Goal: Entertainment & Leisure: Browse casually

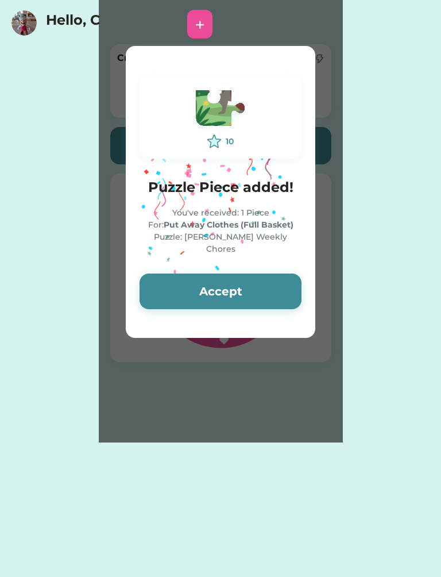
click at [260, 288] on button "Accept" at bounding box center [221, 292] width 162 height 36
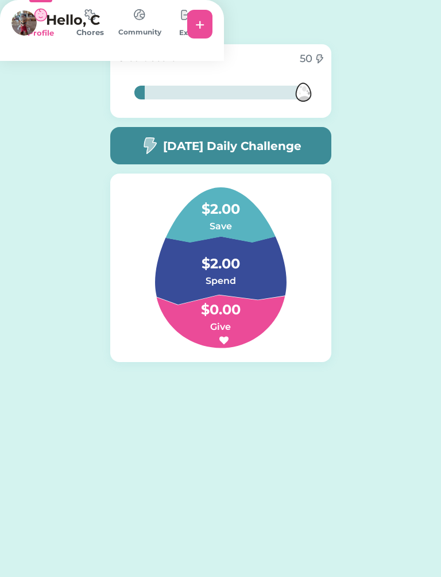
click at [293, 147] on h5 "[DATE] Daily Challenge" at bounding box center [232, 145] width 138 height 17
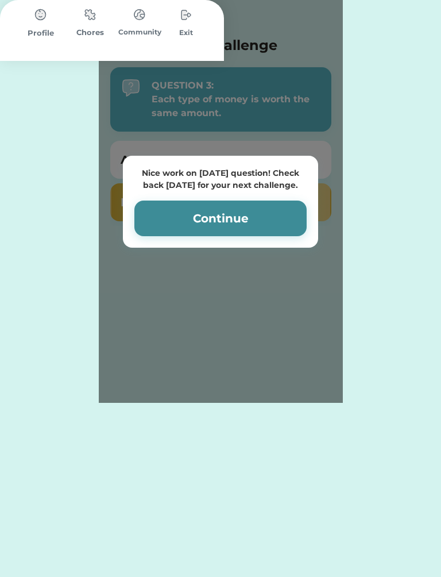
click at [190, 213] on button "Continue" at bounding box center [220, 219] width 172 height 36
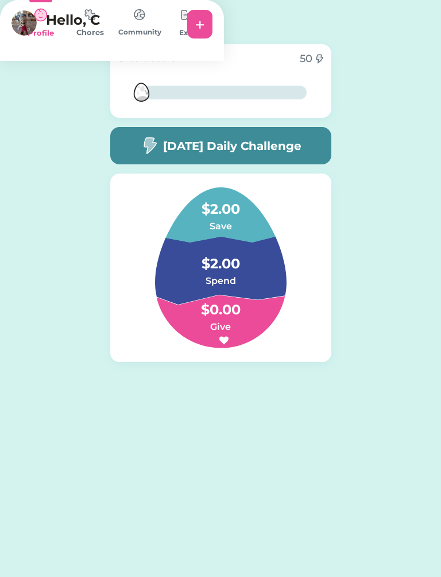
click at [102, 26] on img at bounding box center [90, 14] width 23 height 22
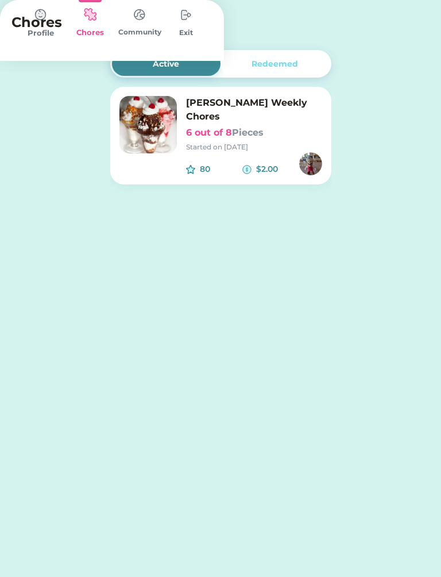
click at [213, 126] on h6 "6 out of 8 Pieces" at bounding box center [254, 133] width 136 height 14
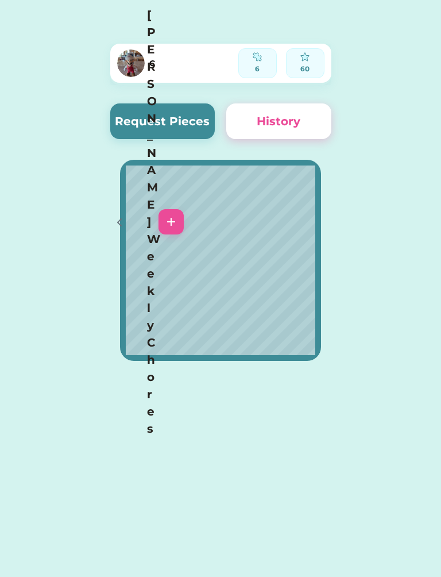
click at [111, 213] on div at bounding box center [118, 221] width 17 height 17
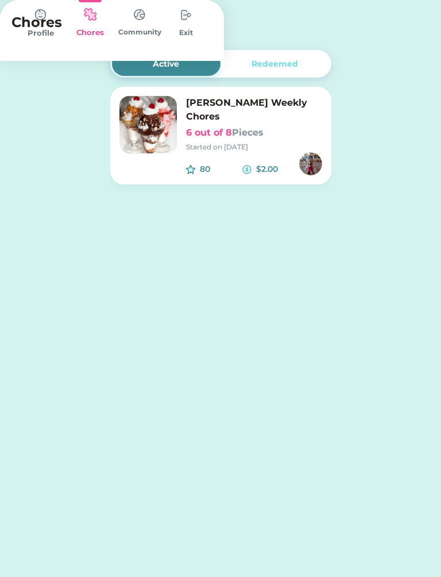
click at [151, 26] on img at bounding box center [139, 14] width 23 height 22
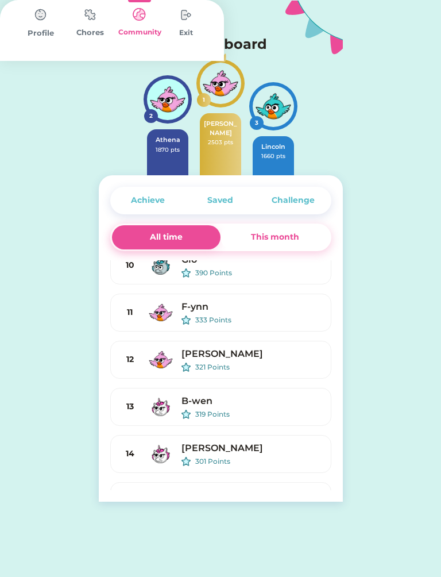
scroll to position [288, 0]
